Goal: Ask a question

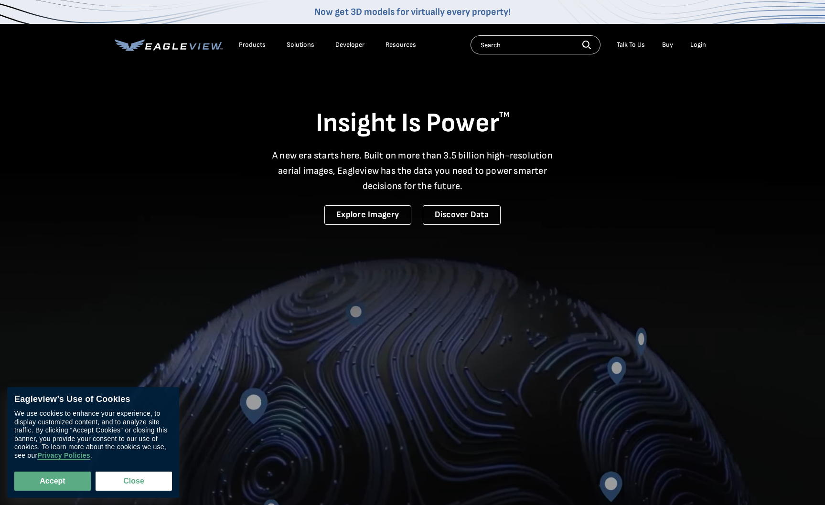
click at [694, 44] on div "Login" at bounding box center [698, 45] width 16 height 9
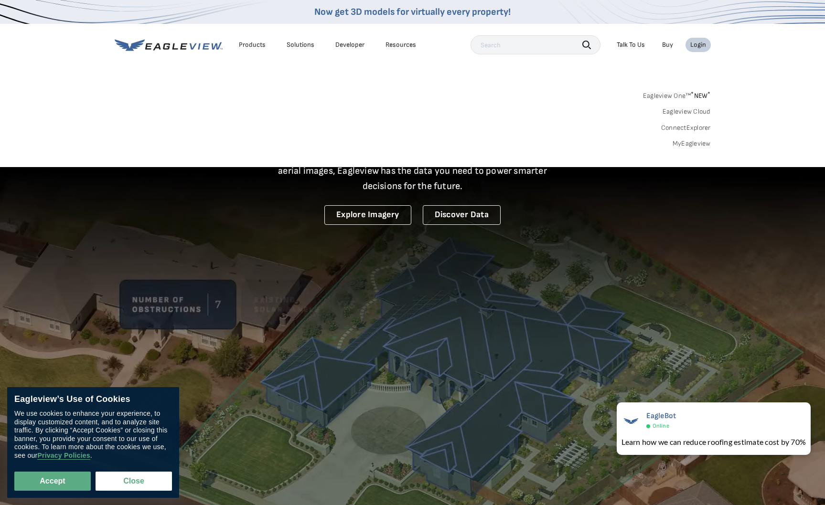
click at [691, 144] on link "MyEagleview" at bounding box center [691, 143] width 38 height 9
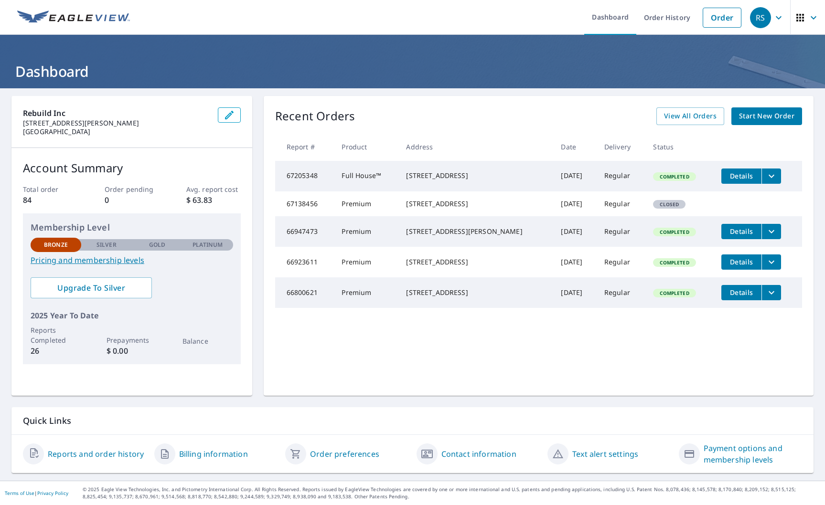
click at [814, 17] on icon "button" at bounding box center [814, 17] width 6 height 3
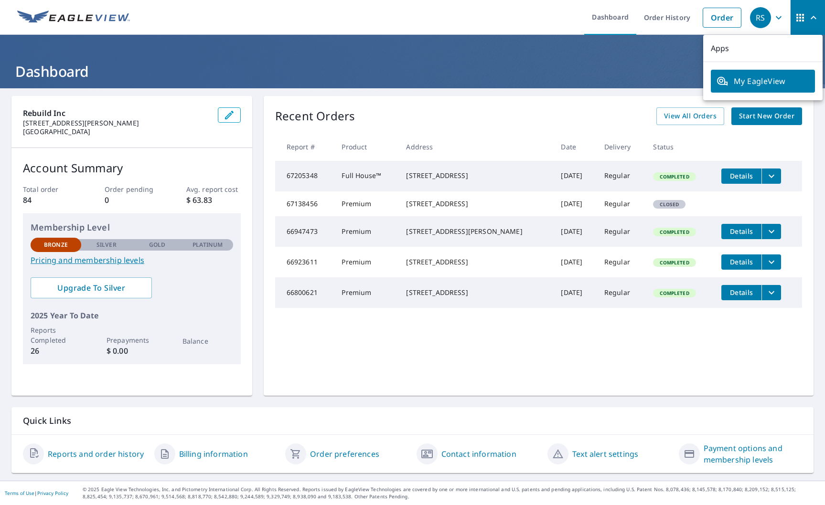
click at [778, 17] on icon "button" at bounding box center [778, 17] width 11 height 11
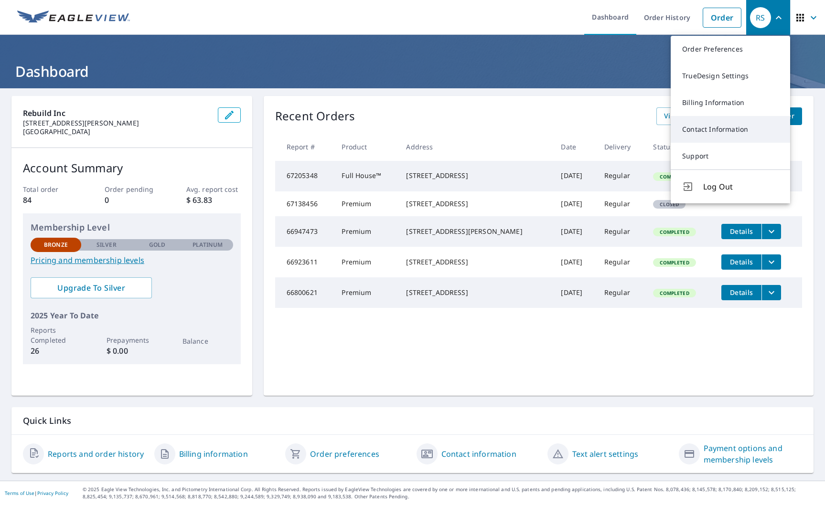
click at [733, 126] on link "Contact Information" at bounding box center [730, 129] width 119 height 27
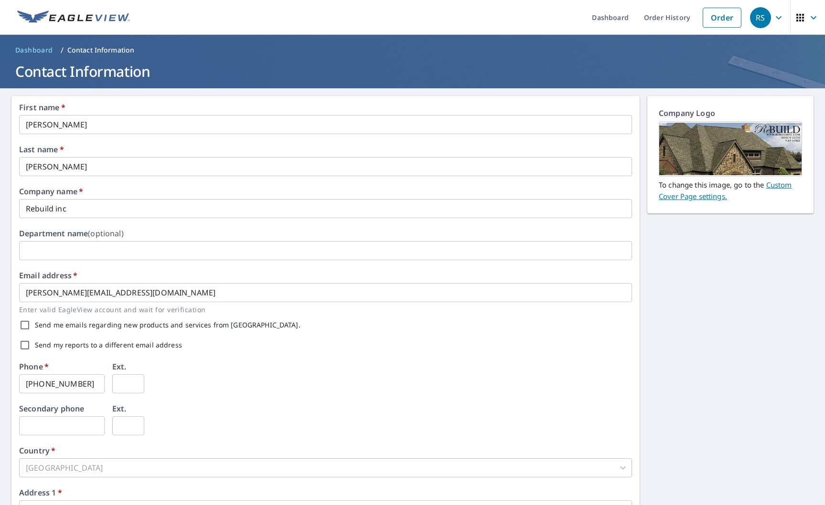
click at [781, 17] on icon "button" at bounding box center [778, 17] width 11 height 11
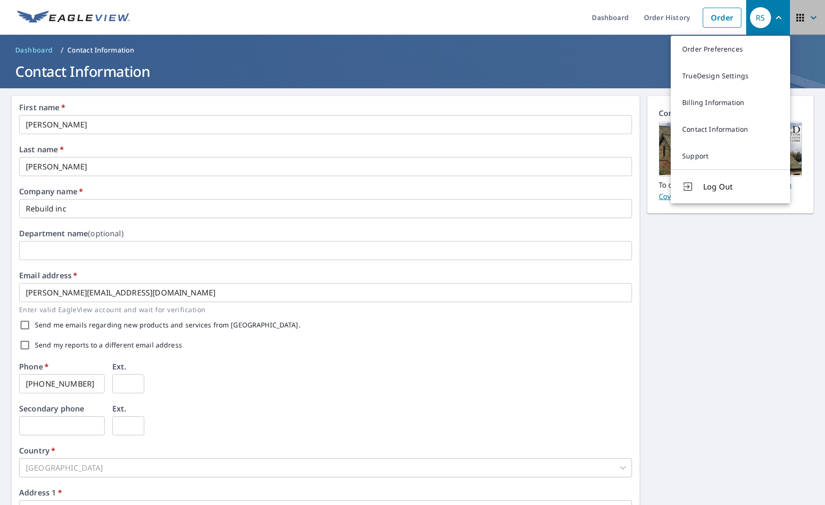
click at [812, 16] on icon "button" at bounding box center [813, 17] width 11 height 11
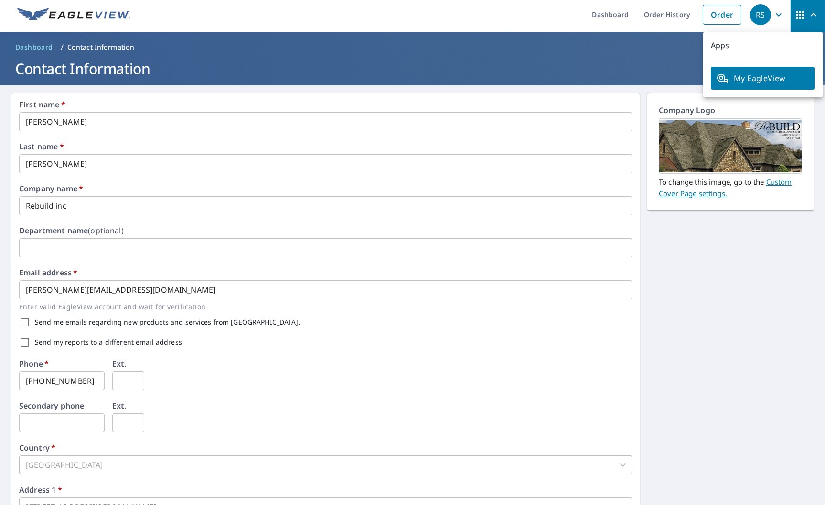
scroll to position [4, 0]
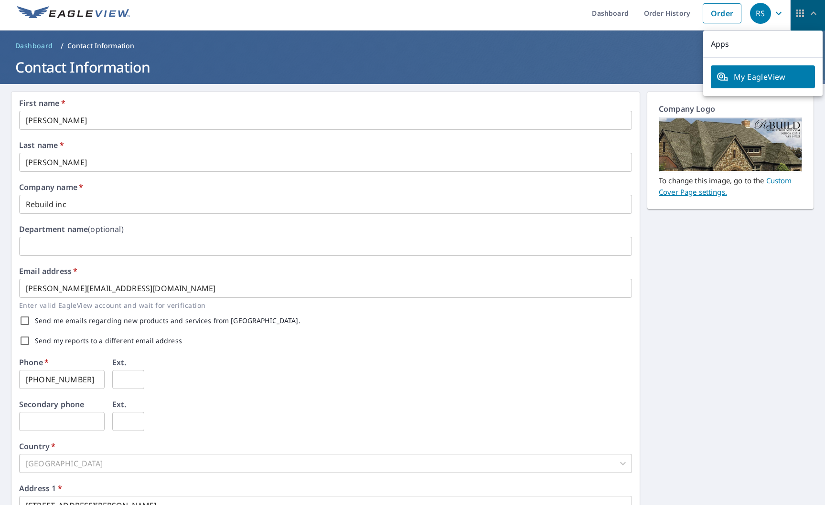
click at [803, 15] on icon "button" at bounding box center [800, 14] width 8 height 8
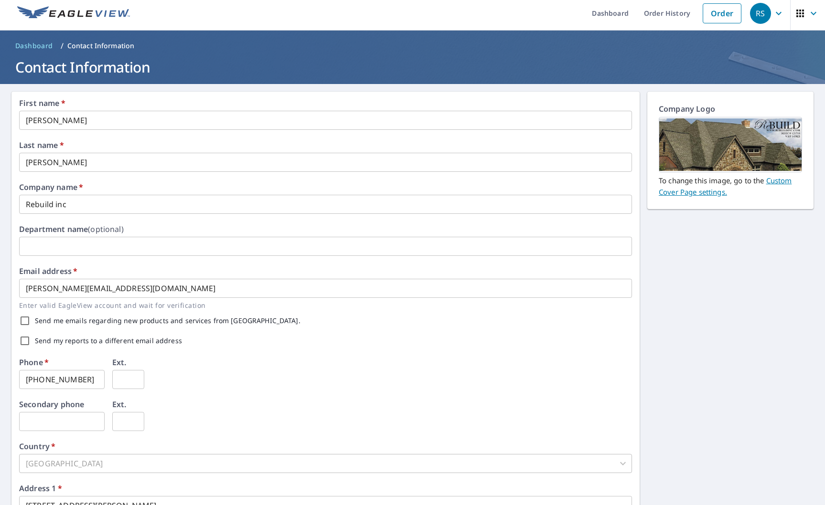
scroll to position [5, 0]
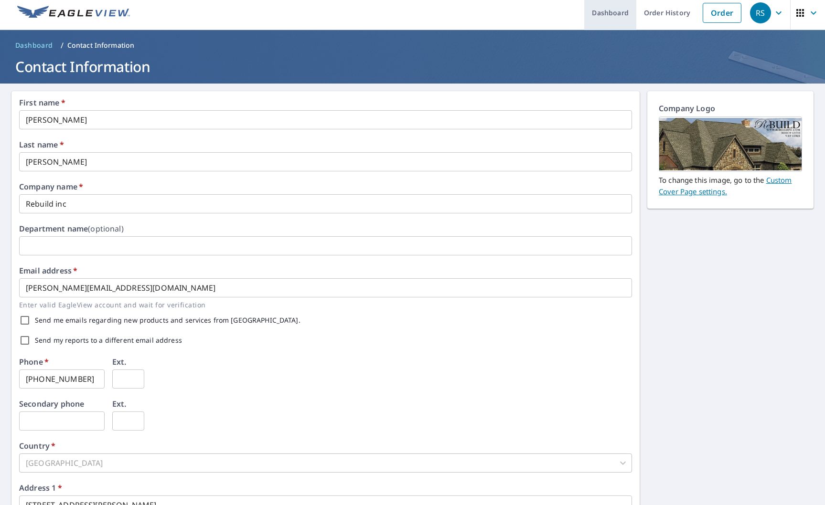
click at [609, 12] on link "Dashboard" at bounding box center [610, 12] width 52 height 35
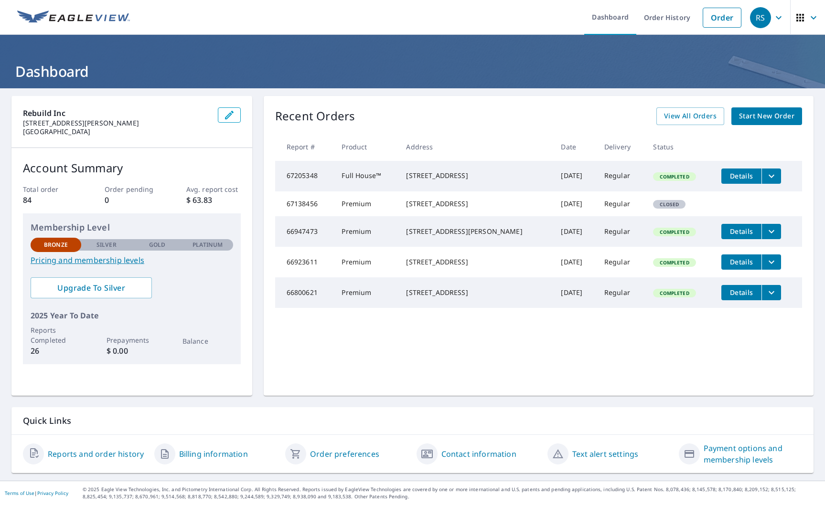
click at [226, 115] on icon "button" at bounding box center [229, 114] width 11 height 11
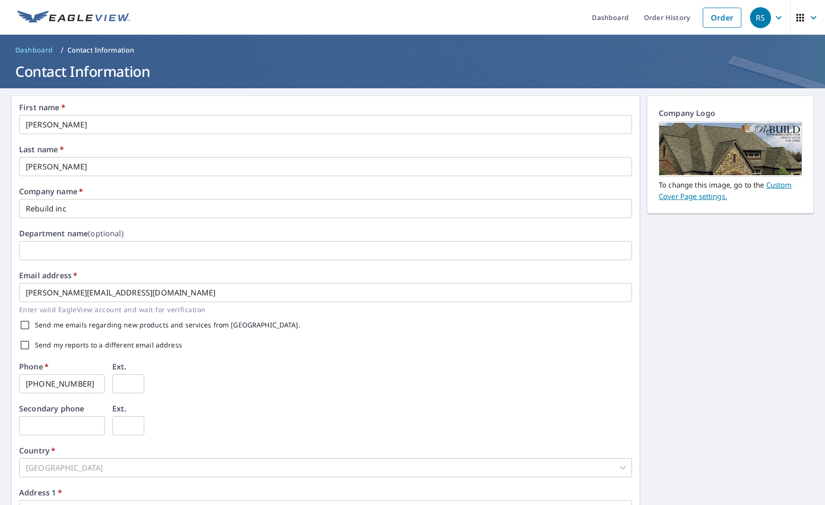
click at [35, 49] on span "Dashboard" at bounding box center [34, 50] width 38 height 10
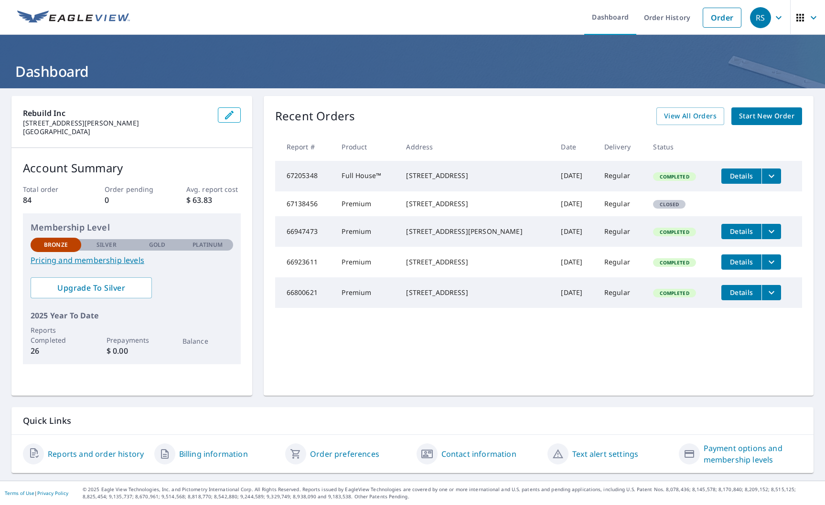
click at [784, 15] on icon "button" at bounding box center [778, 17] width 11 height 11
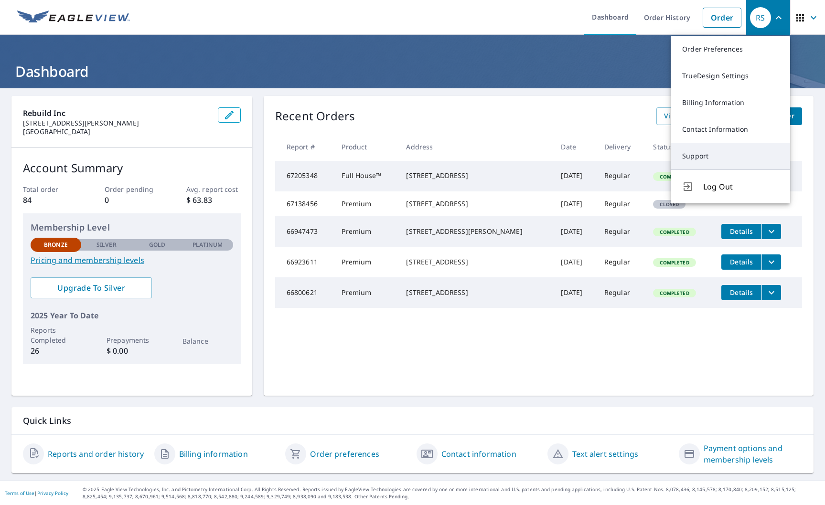
click at [704, 153] on link "Support" at bounding box center [730, 156] width 119 height 27
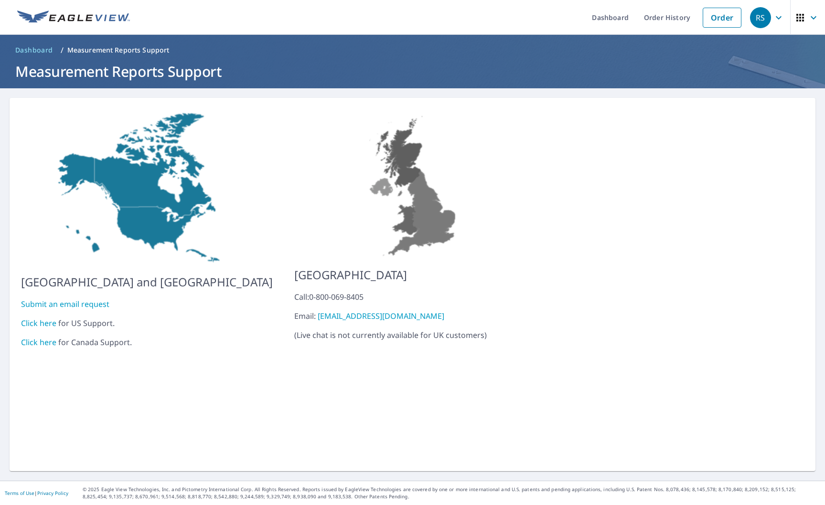
click at [47, 318] on link "Click here" at bounding box center [38, 323] width 35 height 11
click at [612, 19] on link "Dashboard" at bounding box center [610, 17] width 52 height 35
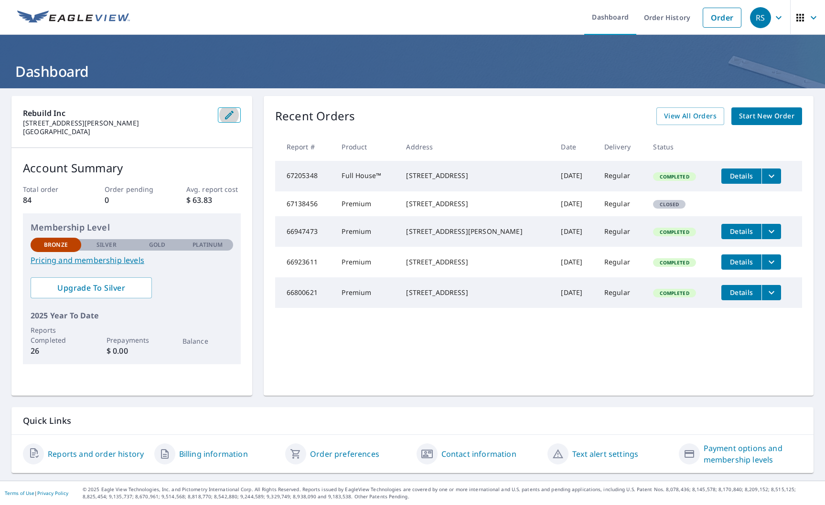
click at [228, 113] on icon "button" at bounding box center [229, 114] width 11 height 11
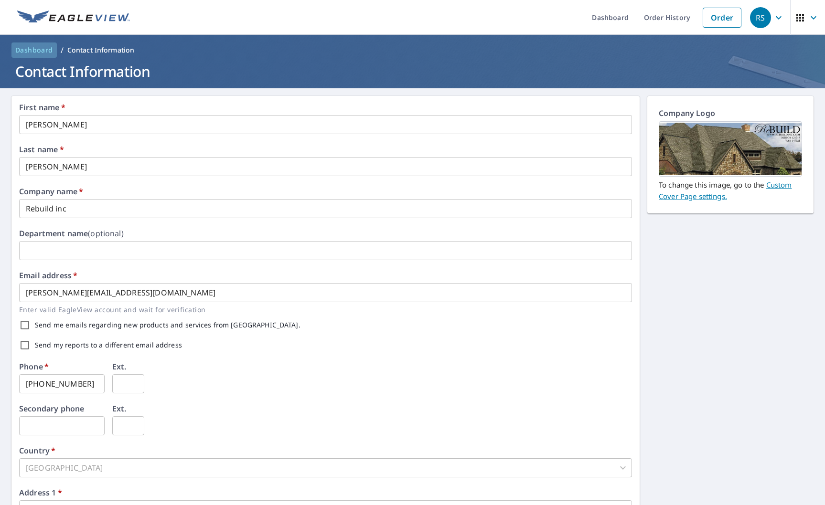
click at [48, 53] on span "Dashboard" at bounding box center [34, 50] width 38 height 10
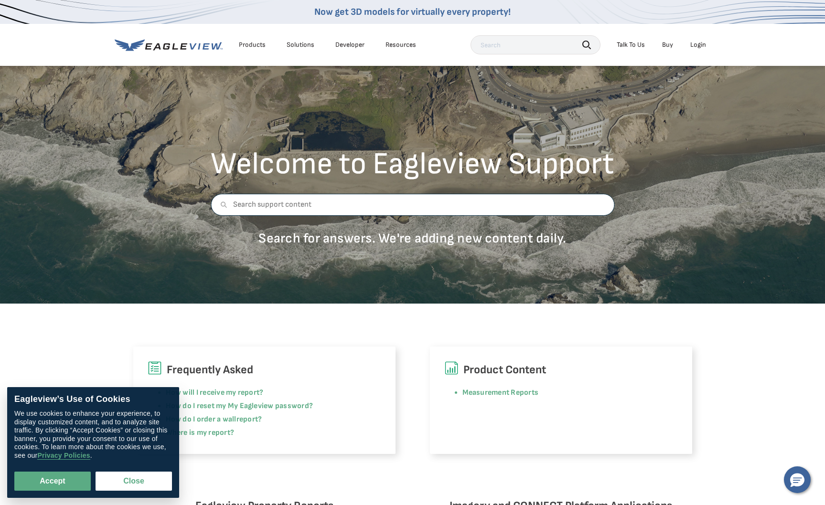
click at [264, 206] on input "text" at bounding box center [413, 205] width 404 height 22
type input "how to remove a user"
